Goal: Task Accomplishment & Management: Complete application form

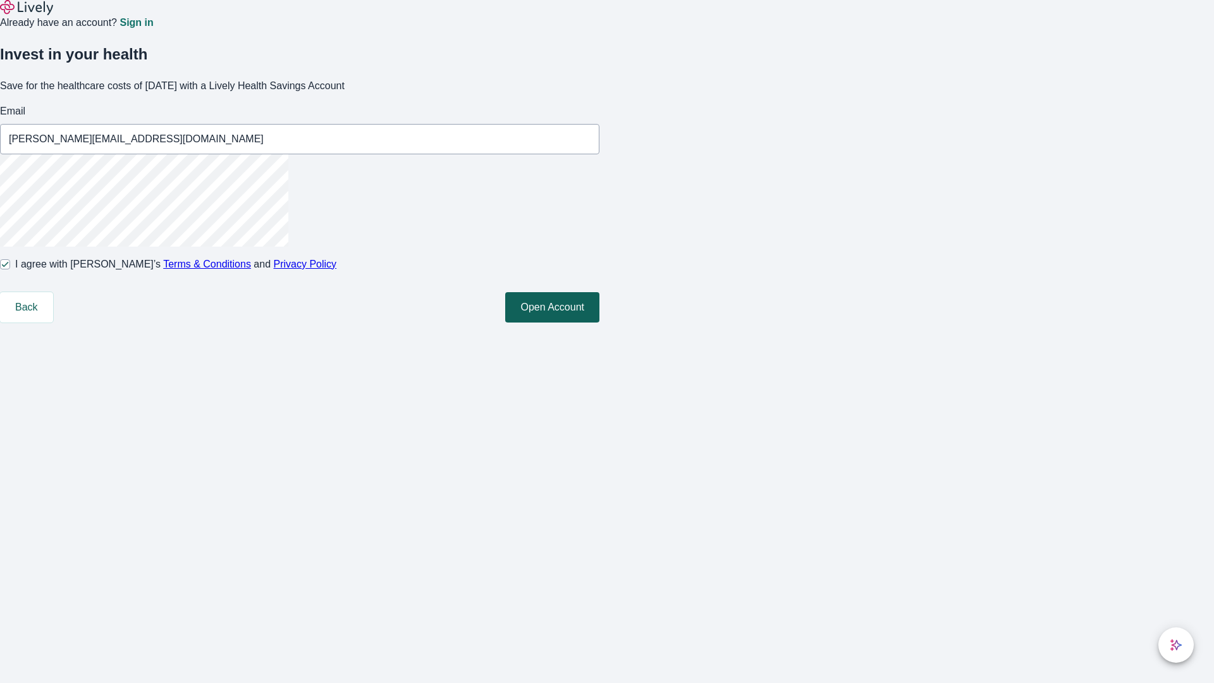
click at [599, 322] on button "Open Account" at bounding box center [552, 307] width 94 height 30
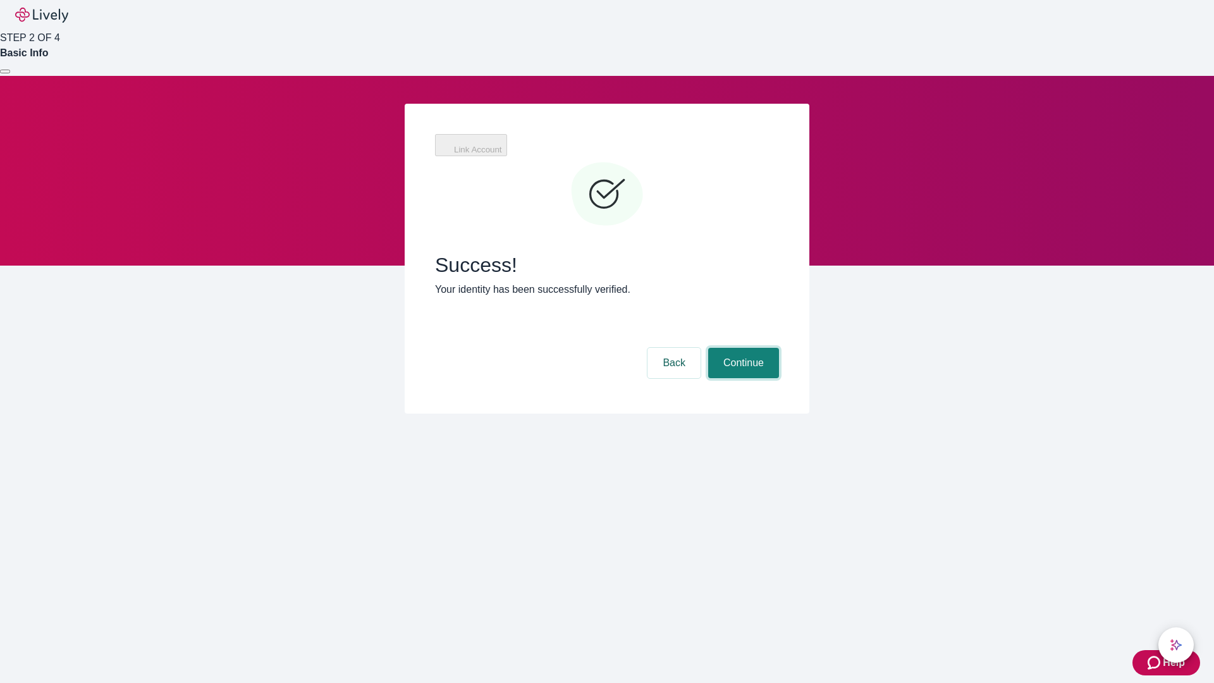
click at [742, 348] on button "Continue" at bounding box center [743, 363] width 71 height 30
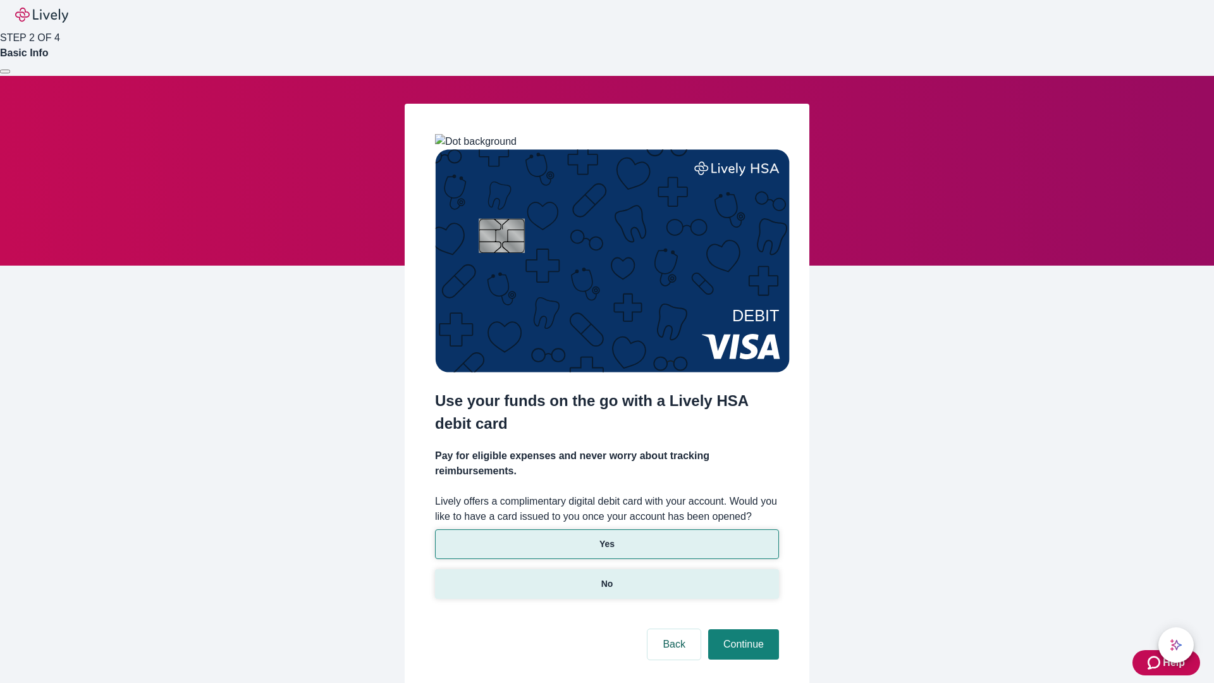
click at [606, 577] on p "No" at bounding box center [607, 583] width 12 height 13
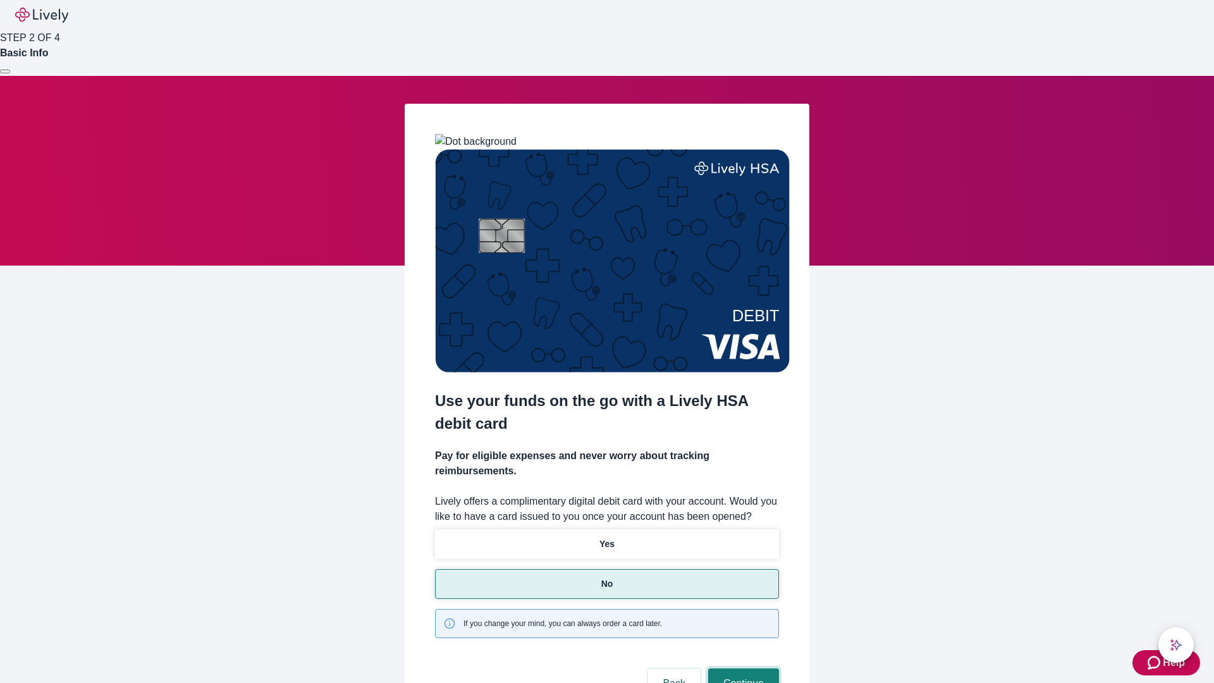
click at [742, 668] on button "Continue" at bounding box center [743, 683] width 71 height 30
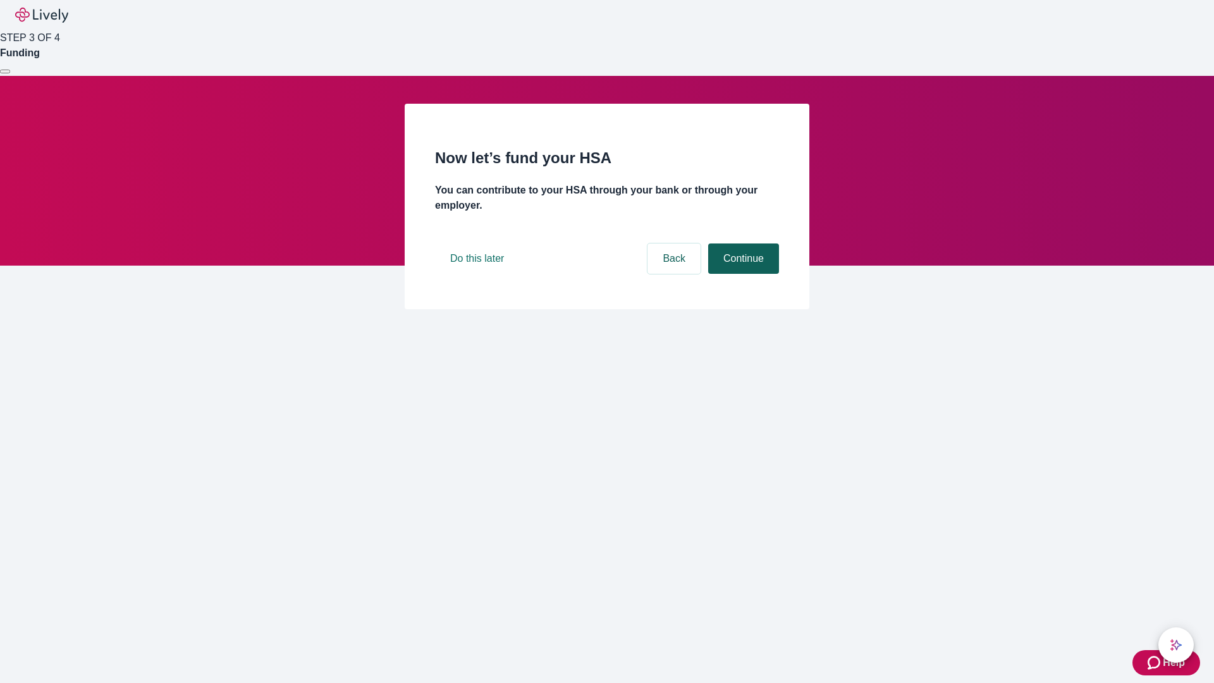
click at [742, 274] on button "Continue" at bounding box center [743, 258] width 71 height 30
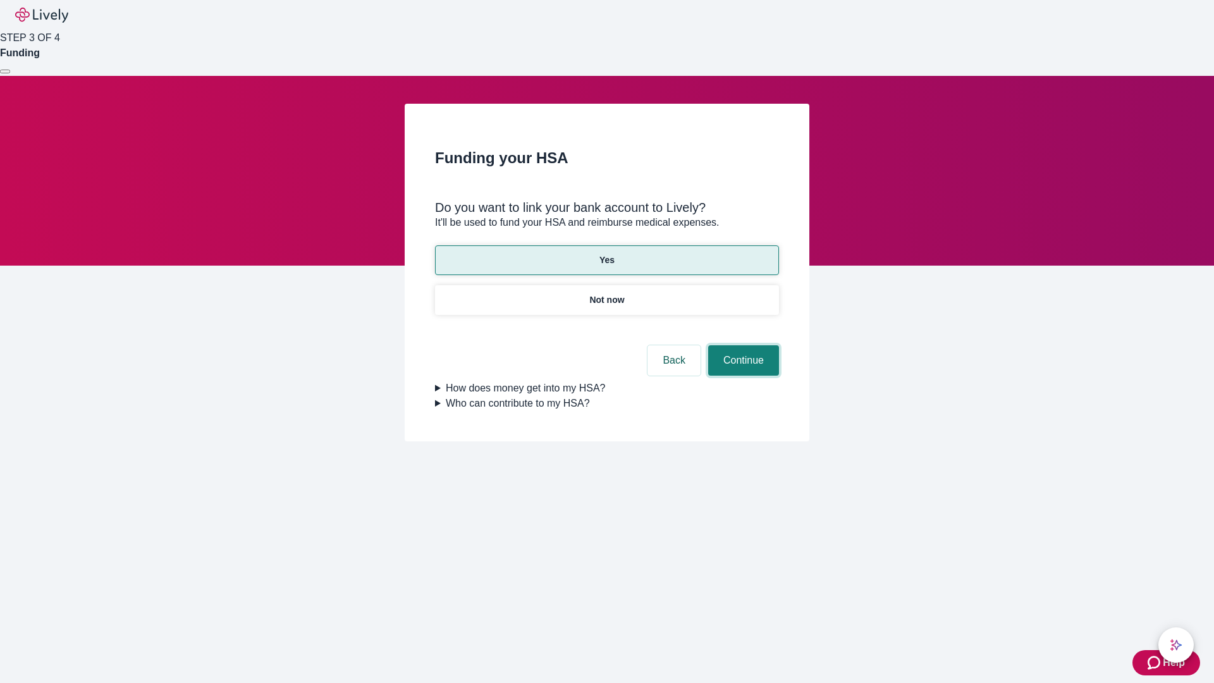
click at [742, 345] on button "Continue" at bounding box center [743, 360] width 71 height 30
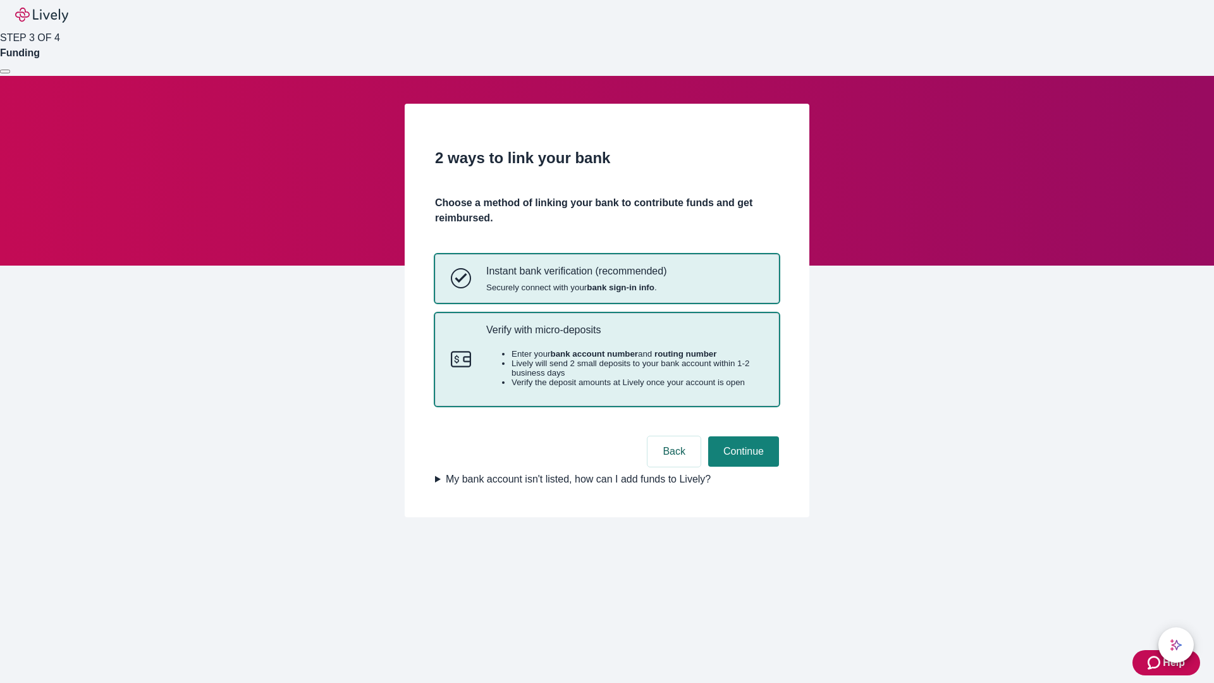
click at [624, 336] on p "Verify with micro-deposits" at bounding box center [624, 330] width 277 height 12
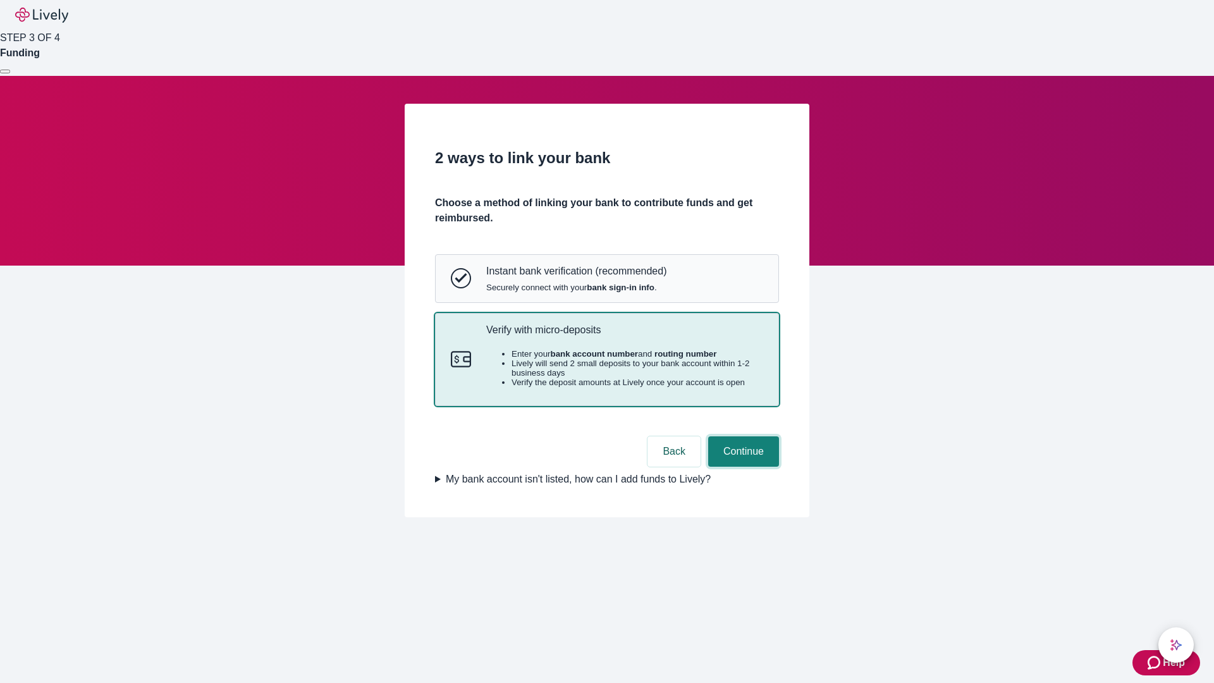
click at [742, 467] on button "Continue" at bounding box center [743, 451] width 71 height 30
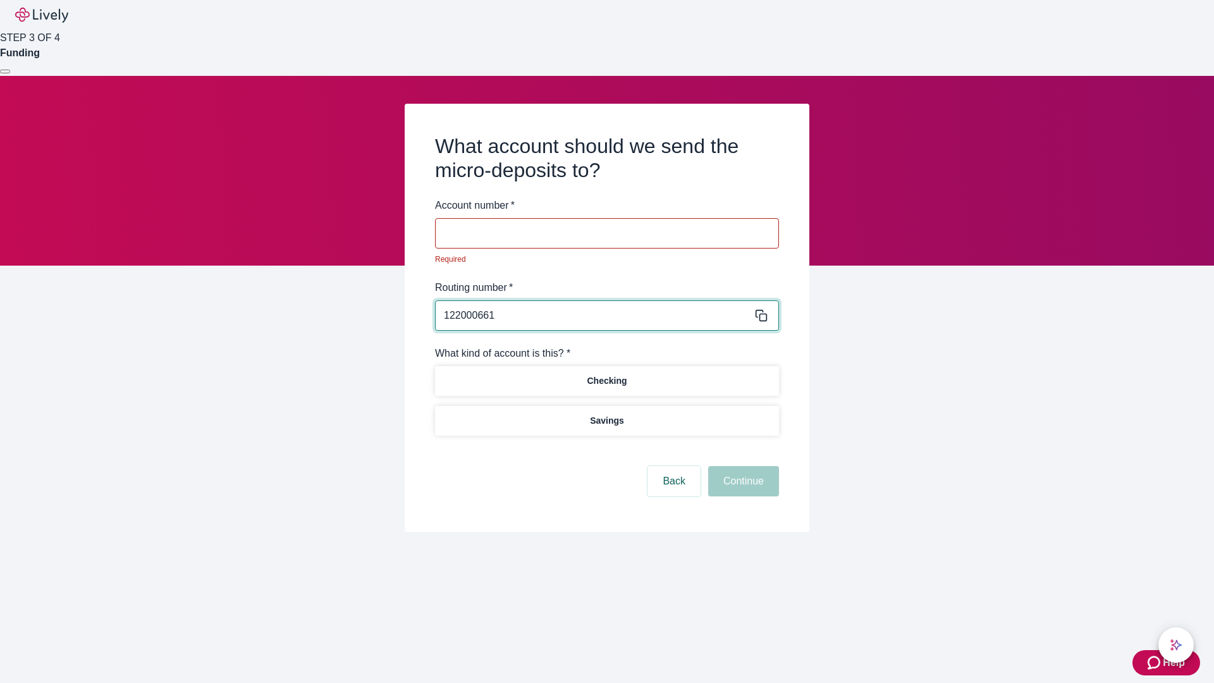
type input "122000661"
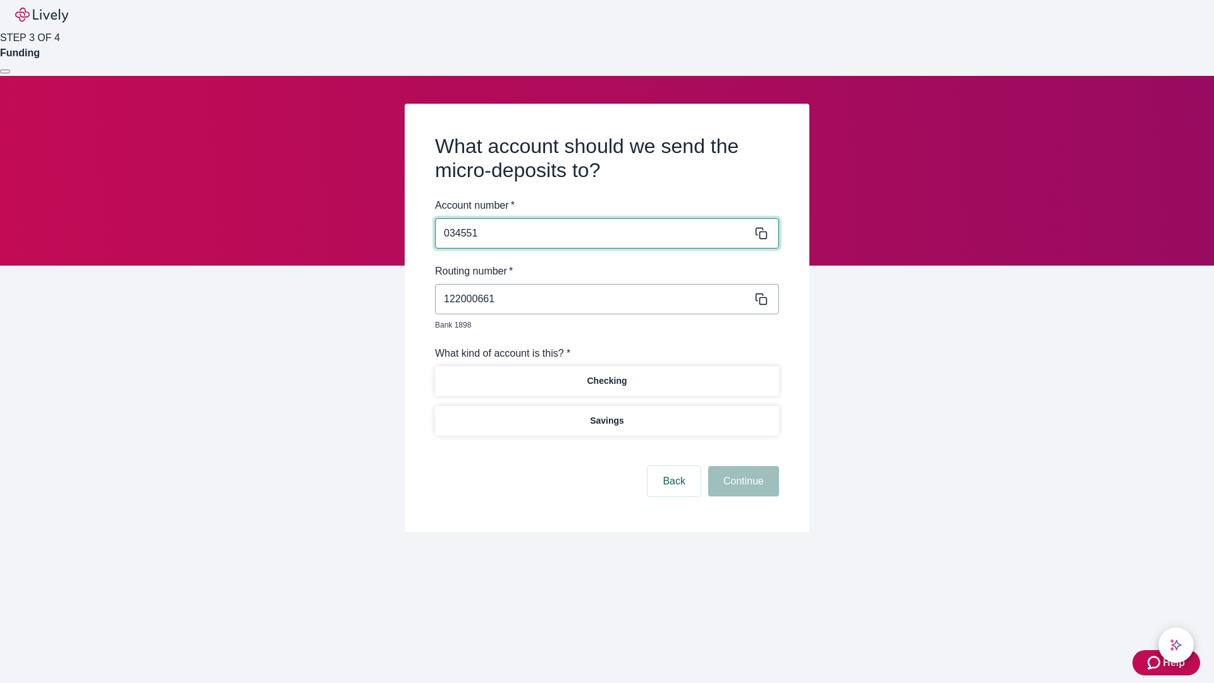
type input "034551"
click at [606, 374] on p "Checking" at bounding box center [607, 380] width 40 height 13
click at [742, 467] on button "Continue" at bounding box center [743, 481] width 71 height 30
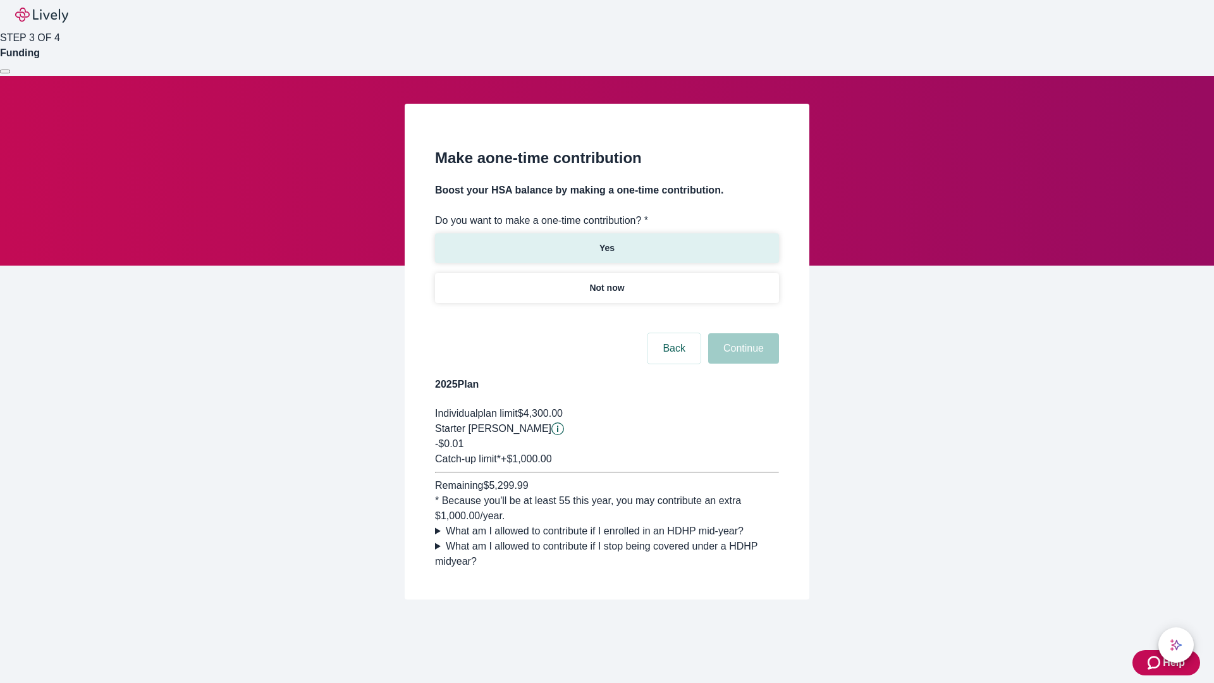
click at [606, 242] on p "Yes" at bounding box center [606, 248] width 15 height 13
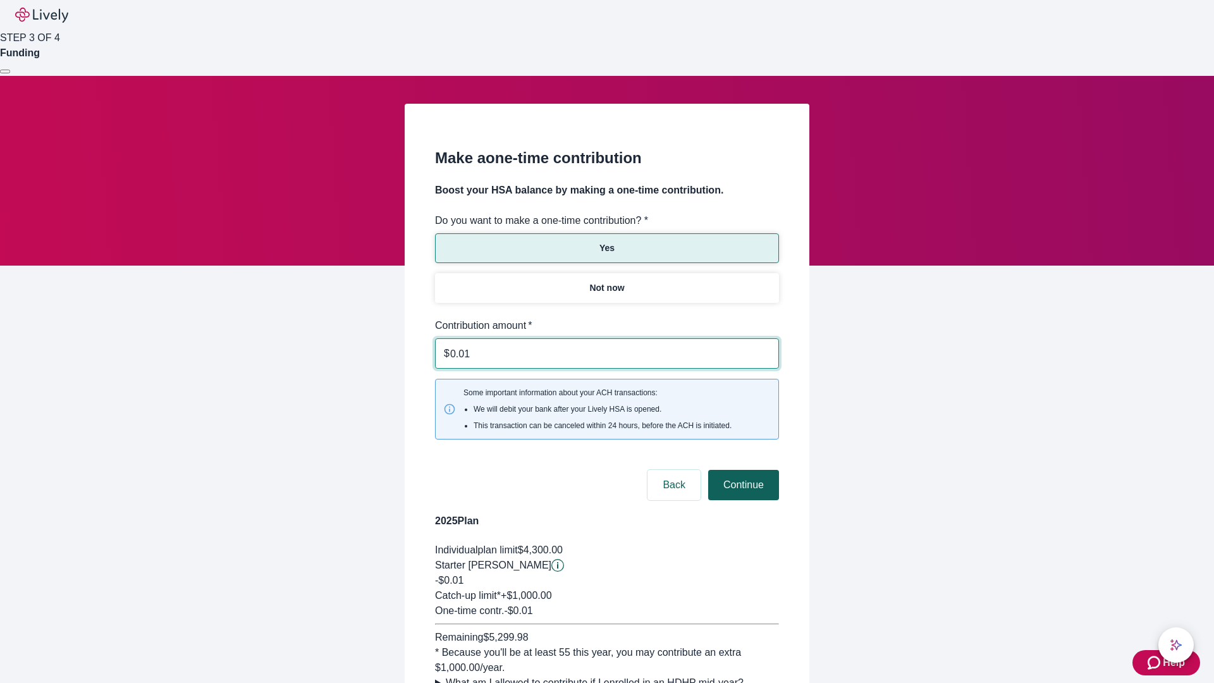
type input "0.01"
click at [742, 470] on button "Continue" at bounding box center [743, 485] width 71 height 30
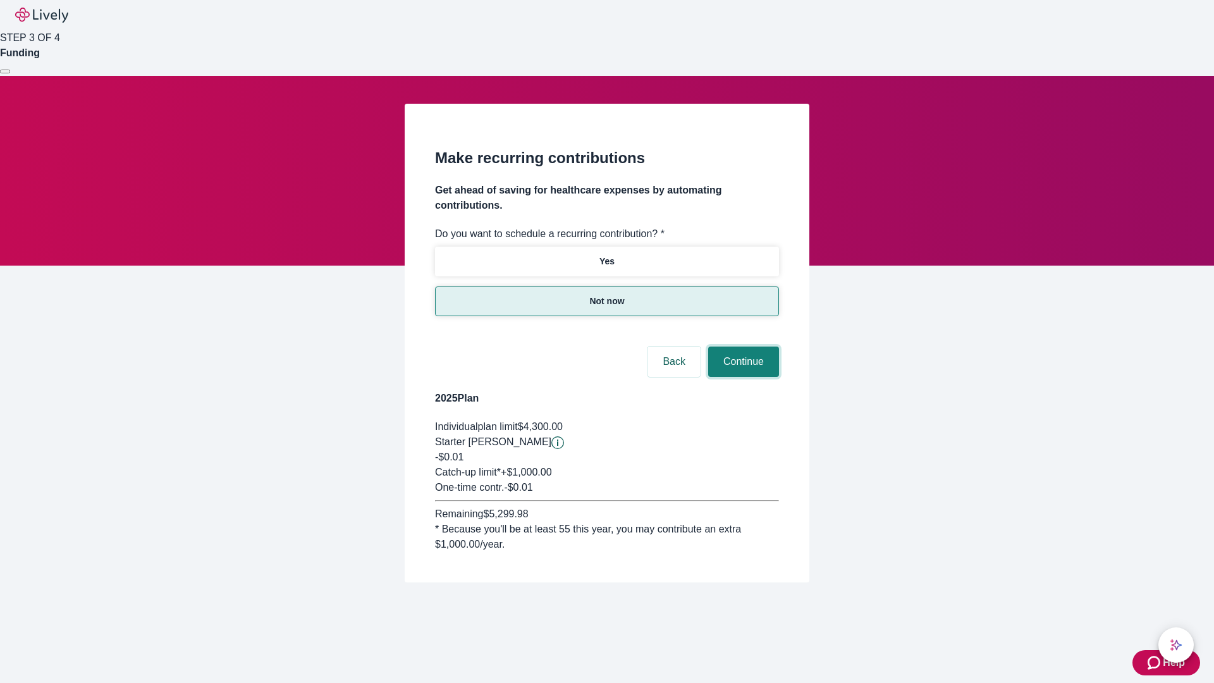
click at [742, 346] on button "Continue" at bounding box center [743, 361] width 71 height 30
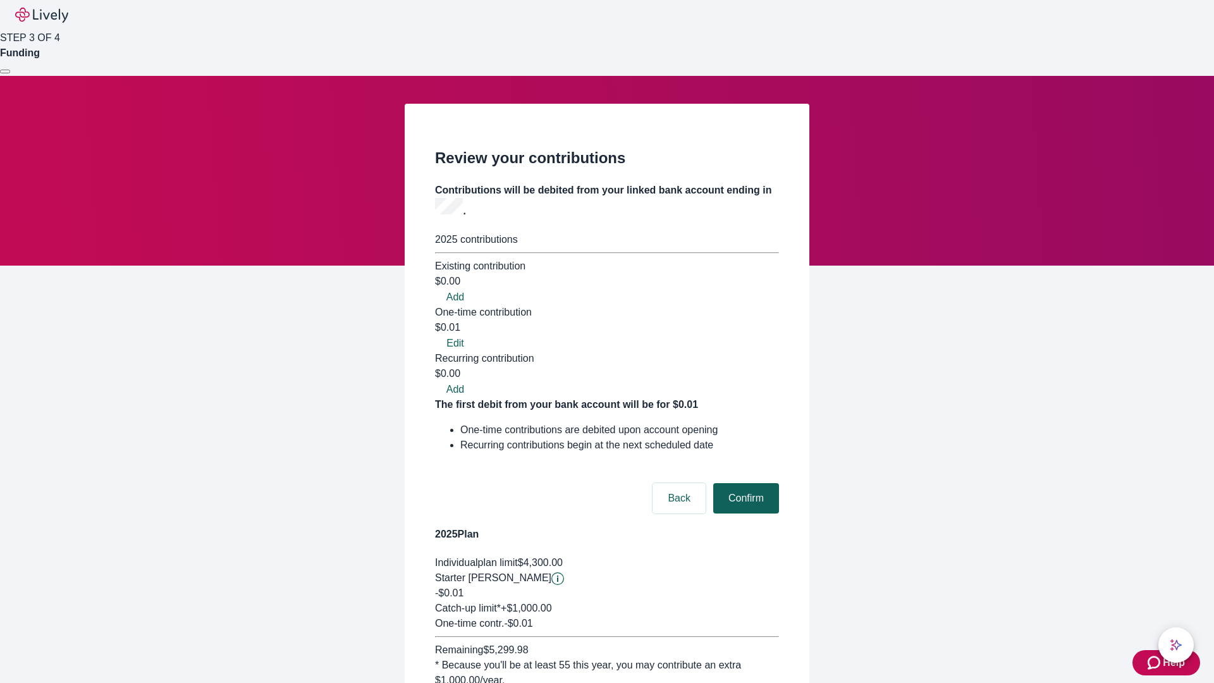
click at [744, 483] on button "Confirm" at bounding box center [746, 498] width 66 height 30
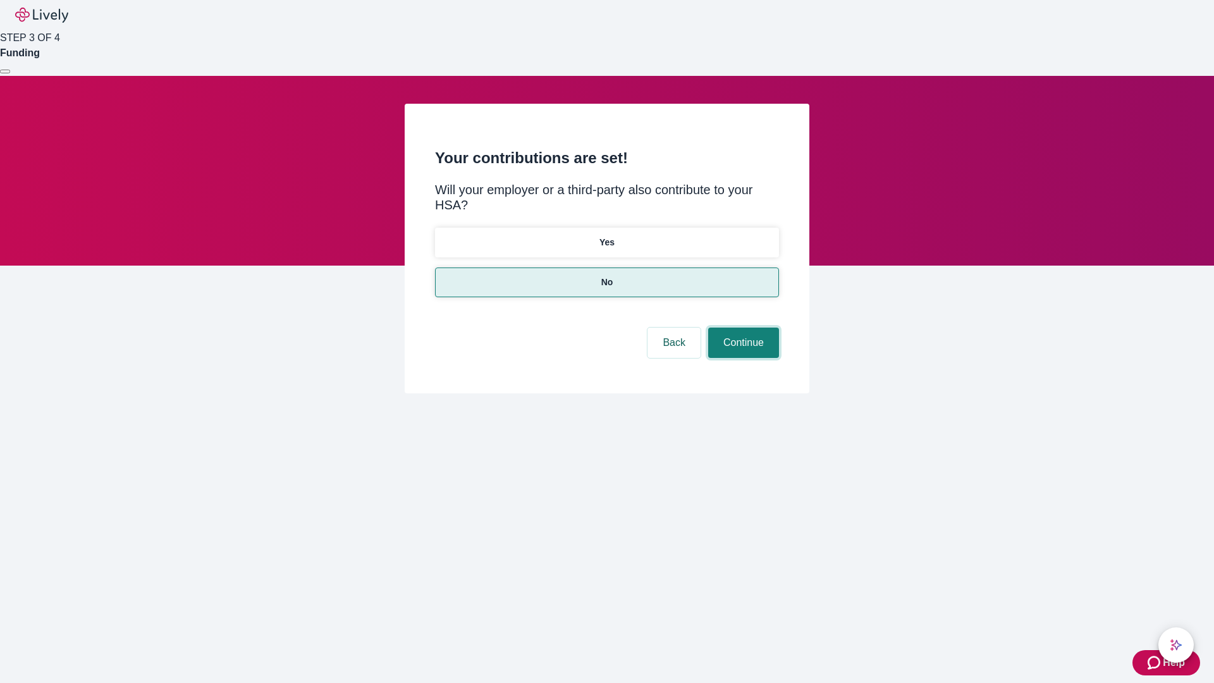
click at [742, 327] on button "Continue" at bounding box center [743, 342] width 71 height 30
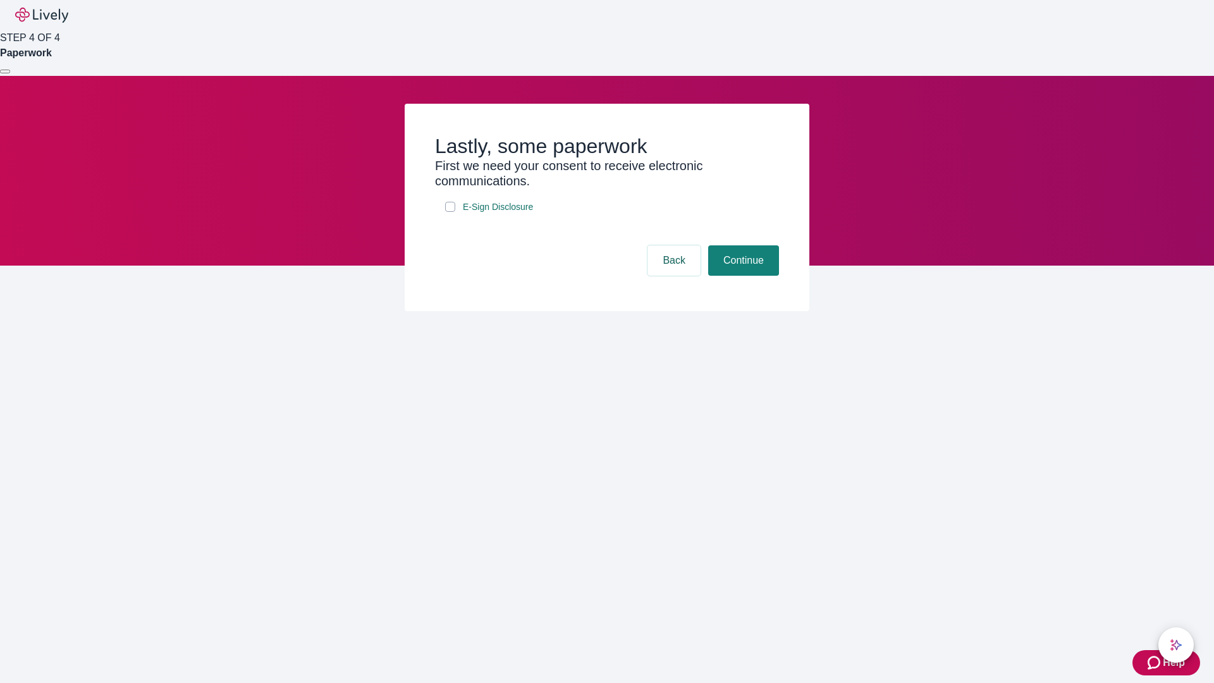
click at [450, 212] on input "E-Sign Disclosure" at bounding box center [450, 207] width 10 height 10
checkbox input "true"
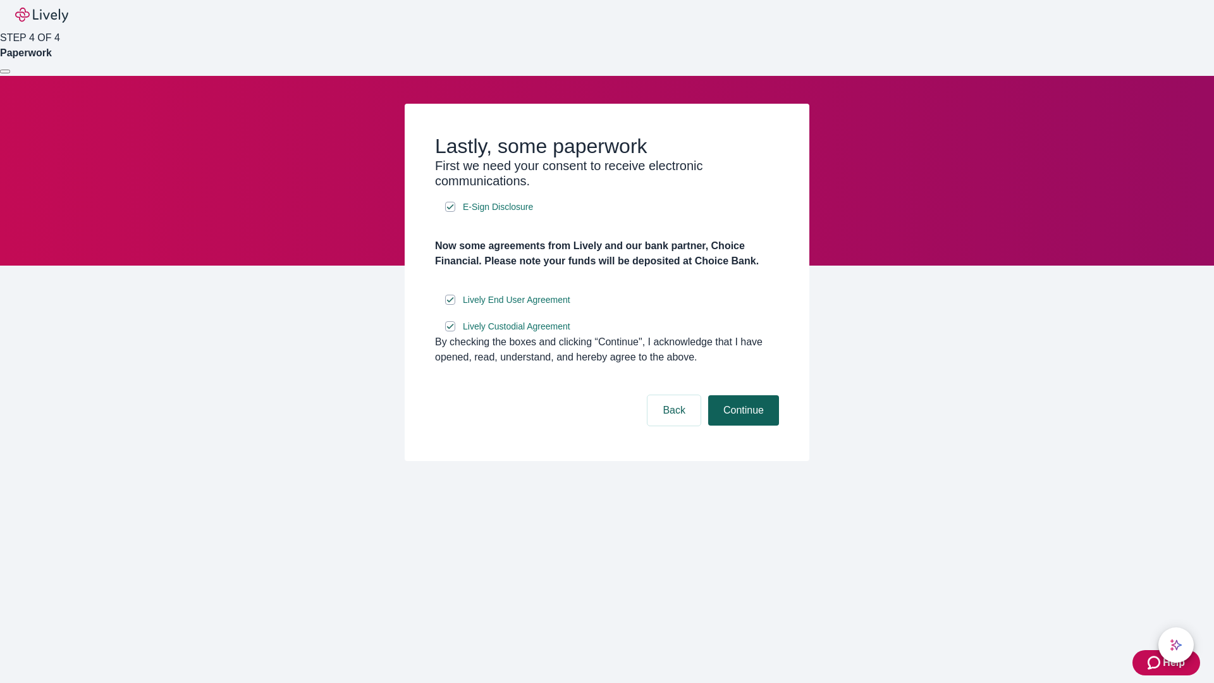
click at [742, 425] on button "Continue" at bounding box center [743, 410] width 71 height 30
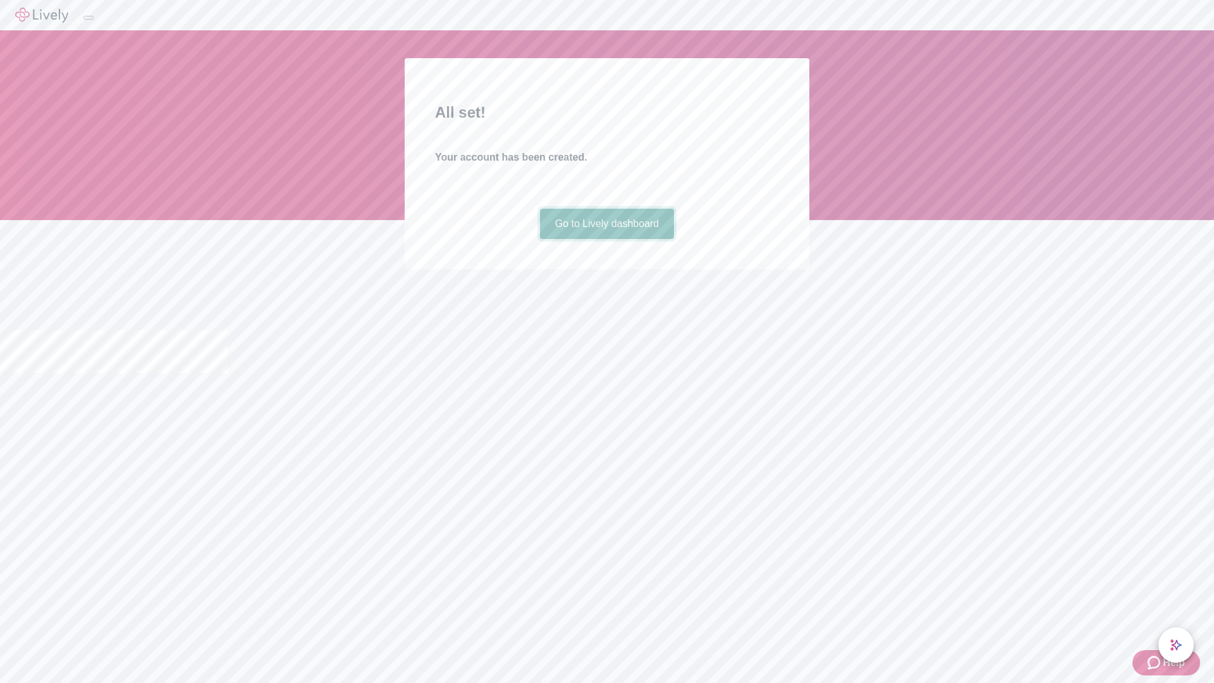
click at [606, 239] on link "Go to Lively dashboard" at bounding box center [607, 224] width 135 height 30
